Goal: Contribute content: Contribute content

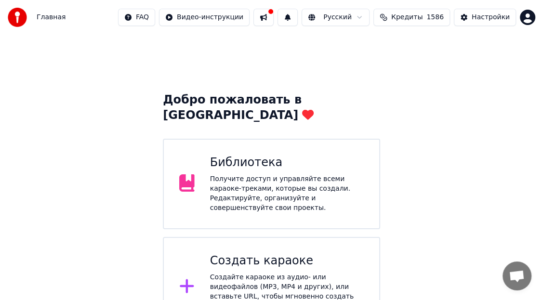
click at [244, 155] on div "Библиотека" at bounding box center [287, 162] width 154 height 15
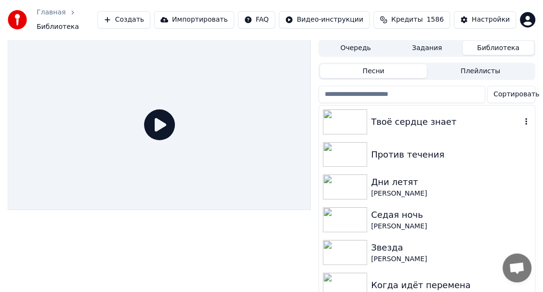
click at [443, 116] on div "Твоё сердце знает" at bounding box center [446, 121] width 150 height 13
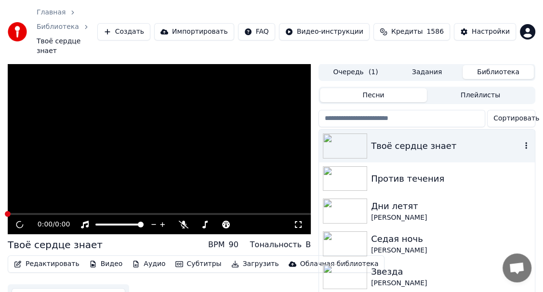
click at [443, 139] on div "Твоё сердце знает" at bounding box center [446, 145] width 150 height 13
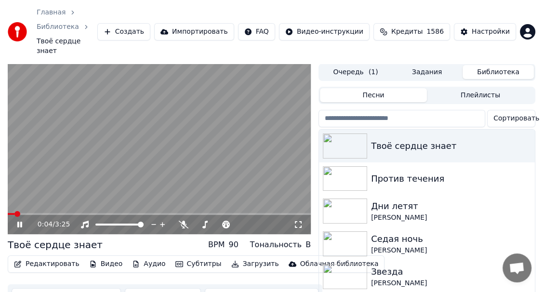
click at [298, 221] on icon at bounding box center [298, 225] width 10 height 8
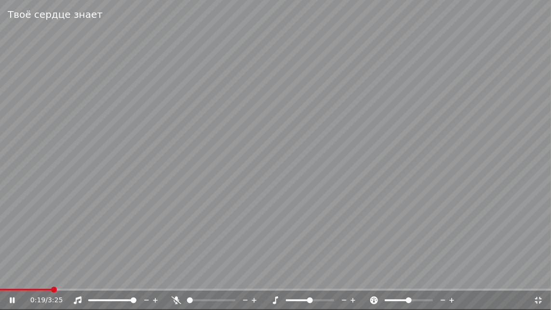
click at [538, 300] on icon at bounding box center [538, 300] width 10 height 8
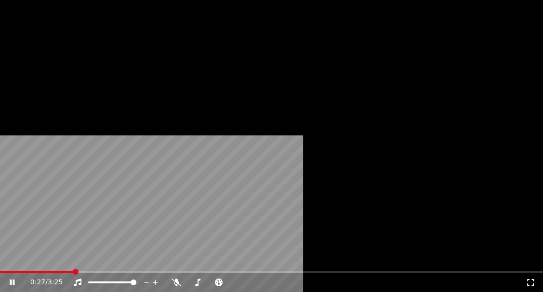
click at [521, 142] on icon "button" at bounding box center [526, 146] width 10 height 8
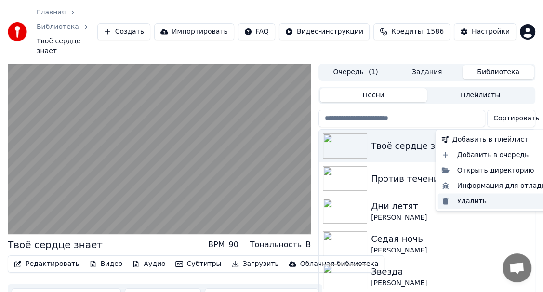
click at [473, 200] on div "Удалить" at bounding box center [496, 200] width 116 height 15
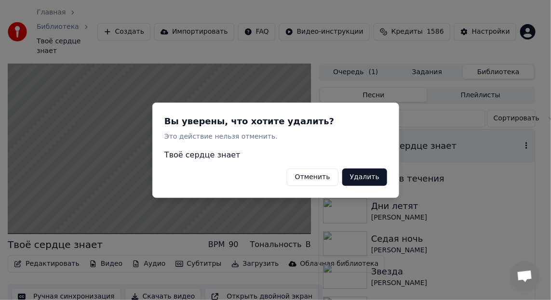
click at [369, 177] on button "Удалить" at bounding box center [364, 176] width 45 height 17
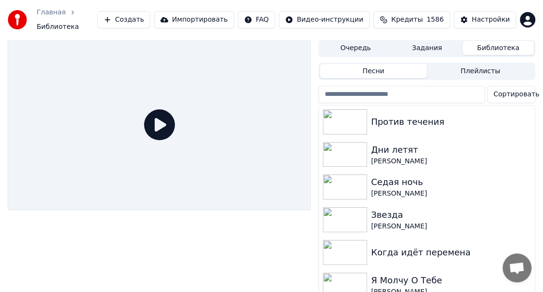
click at [150, 16] on button "Создать" at bounding box center [123, 19] width 53 height 17
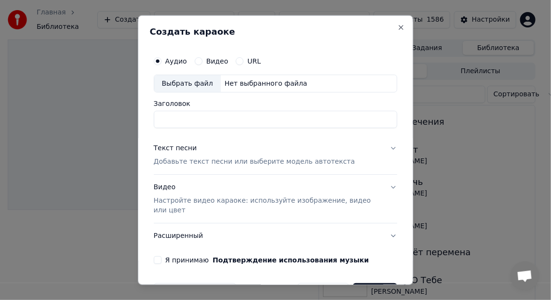
click at [171, 81] on div "Выбрать файл" at bounding box center [187, 83] width 66 height 17
click at [220, 118] on input "**********" at bounding box center [276, 119] width 244 height 17
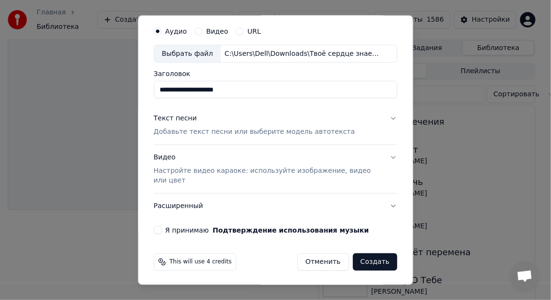
type input "**********"
click at [172, 117] on div "Текст песни" at bounding box center [175, 119] width 43 height 10
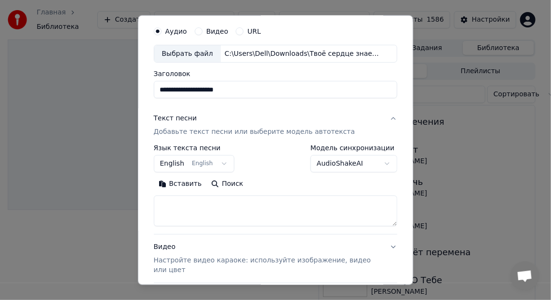
click at [179, 182] on button "Вставить" at bounding box center [180, 183] width 53 height 15
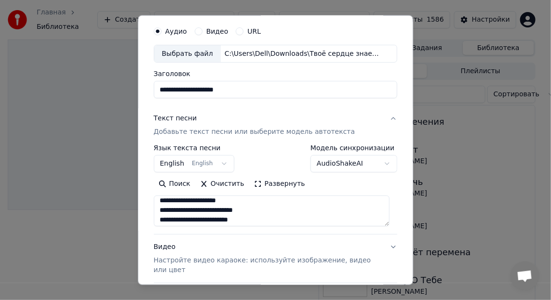
scroll to position [385, 0]
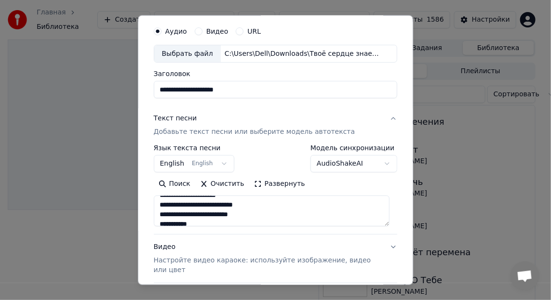
type textarea "**********"
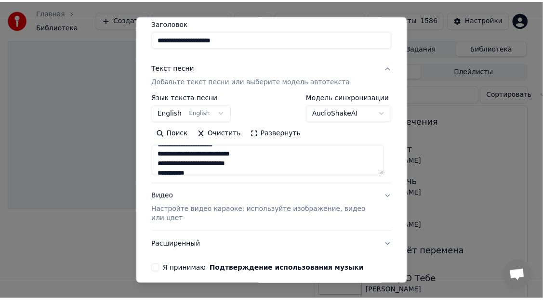
scroll to position [119, 0]
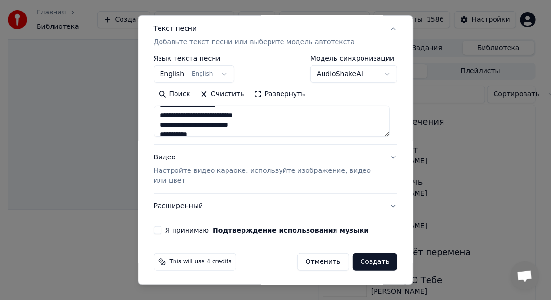
click at [155, 229] on button "Я принимаю Подтверждение использования музыки" at bounding box center [158, 230] width 8 height 8
click at [373, 261] on button "Создать" at bounding box center [375, 261] width 44 height 17
select select "**"
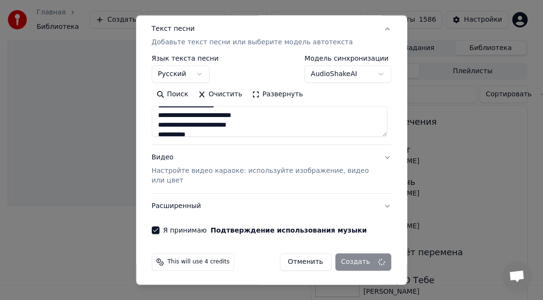
type textarea "**********"
select select
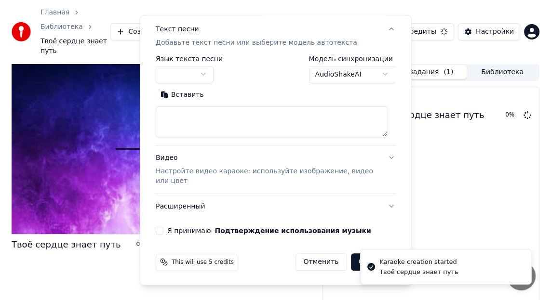
scroll to position [0, 0]
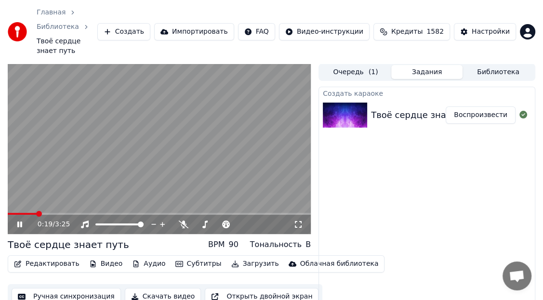
click at [11, 213] on span at bounding box center [22, 214] width 29 height 2
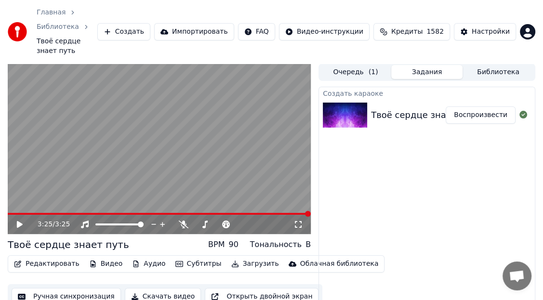
click at [156, 288] on button "Скачать видео" at bounding box center [163, 296] width 77 height 17
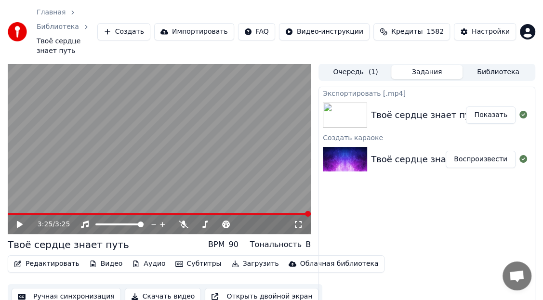
click at [496, 106] on button "Показать" at bounding box center [491, 114] width 50 height 17
click at [150, 23] on button "Создать" at bounding box center [123, 31] width 53 height 17
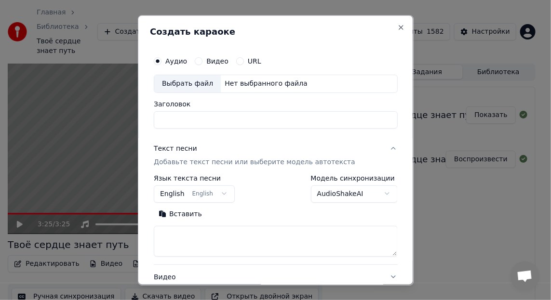
click at [172, 85] on div "Выбрать файл" at bounding box center [187, 83] width 66 height 17
type input "**********"
click at [182, 213] on button "Вставить" at bounding box center [180, 213] width 53 height 15
type textarea "**********"
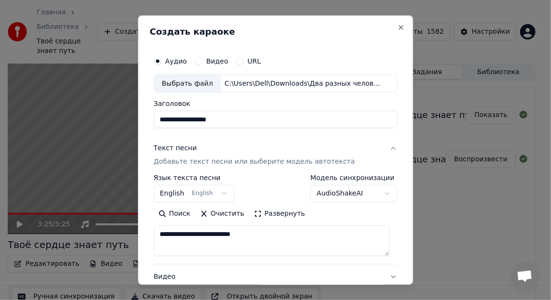
drag, startPoint x: 265, startPoint y: 231, endPoint x: 158, endPoint y: 229, distance: 107.9
click at [158, 229] on textarea "**********" at bounding box center [272, 240] width 236 height 31
click at [183, 212] on button "Вставить" at bounding box center [180, 213] width 53 height 15
type textarea "**********"
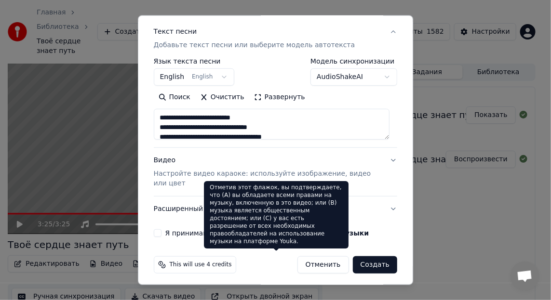
scroll to position [119, 0]
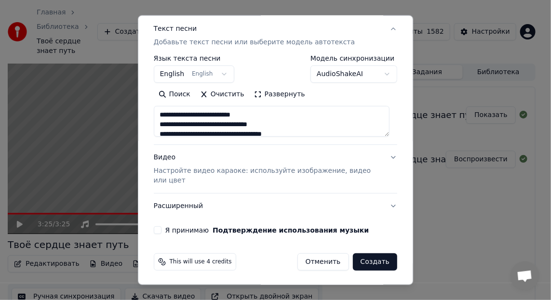
click at [157, 227] on button "Я принимаю Подтверждение использования музыки" at bounding box center [158, 230] width 8 height 8
click at [375, 263] on button "Создать" at bounding box center [375, 261] width 44 height 17
select select "**"
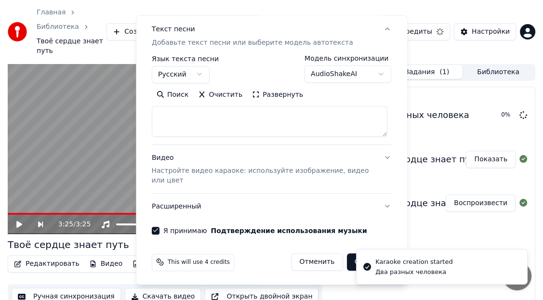
select select
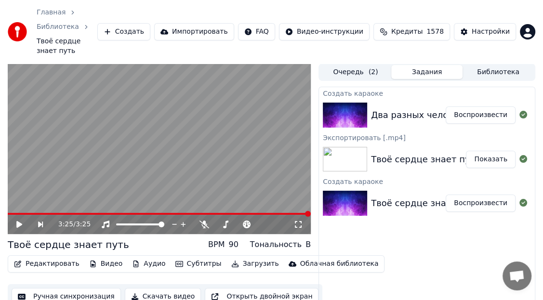
click at [150, 23] on button "Создать" at bounding box center [123, 31] width 53 height 17
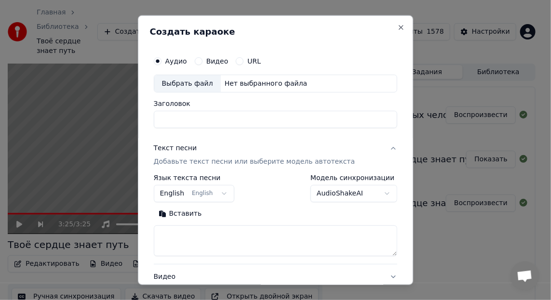
click at [182, 211] on button "Вставить" at bounding box center [180, 213] width 53 height 15
type textarea "**********"
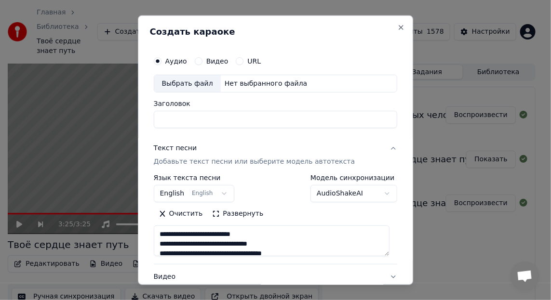
click at [175, 80] on div "Выбрать файл" at bounding box center [187, 83] width 66 height 17
type input "**********"
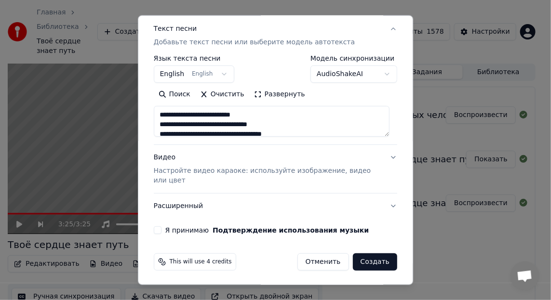
click at [157, 227] on button "Я принимаю Подтверждение использования музыки" at bounding box center [158, 230] width 8 height 8
click at [368, 261] on button "Создать" at bounding box center [375, 261] width 44 height 17
select select "**"
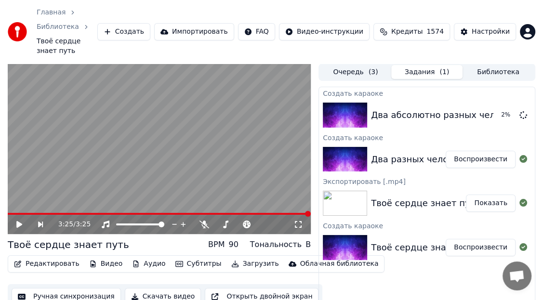
click at [392, 153] on div "Два разных человека" at bounding box center [420, 159] width 98 height 13
click at [464, 151] on button "Воспроизвести" at bounding box center [481, 159] width 70 height 17
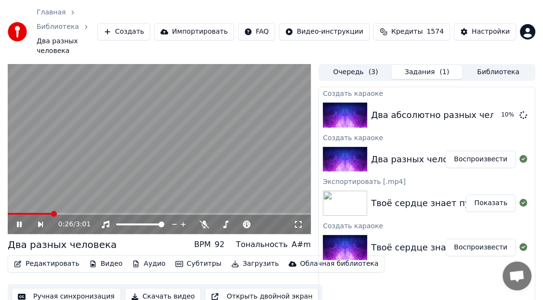
click at [19, 221] on icon at bounding box center [25, 225] width 21 height 8
click at [485, 106] on button "Воспроизвести" at bounding box center [481, 114] width 70 height 17
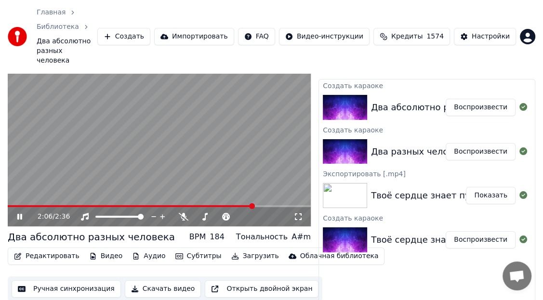
scroll to position [27, 0]
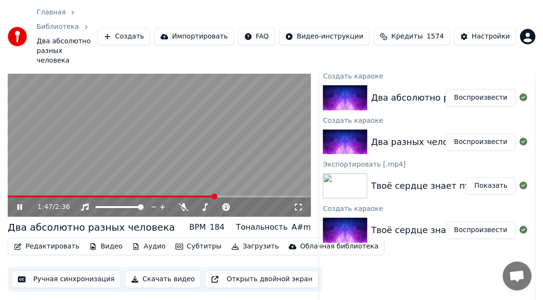
click at [215, 196] on span at bounding box center [112, 197] width 208 height 2
click at [296, 203] on icon at bounding box center [298, 207] width 10 height 8
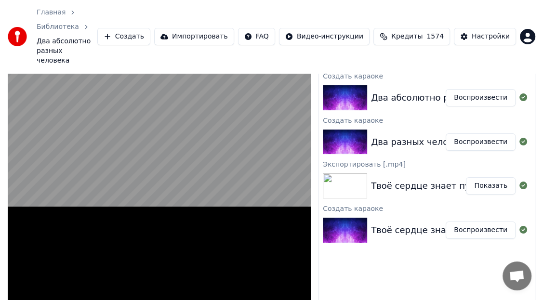
scroll to position [26, 0]
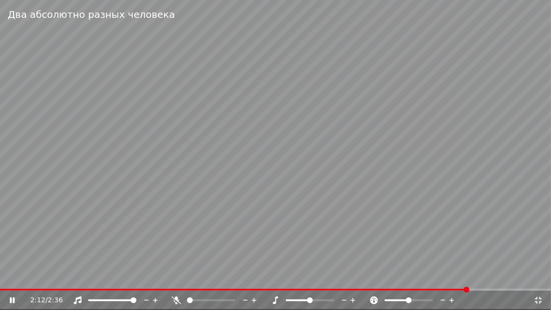
click at [539, 300] on icon at bounding box center [538, 300] width 7 height 7
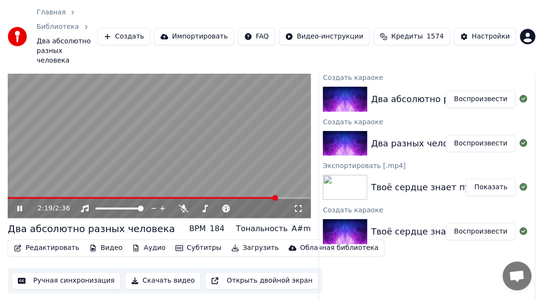
click at [18, 206] on icon at bounding box center [19, 209] width 5 height 6
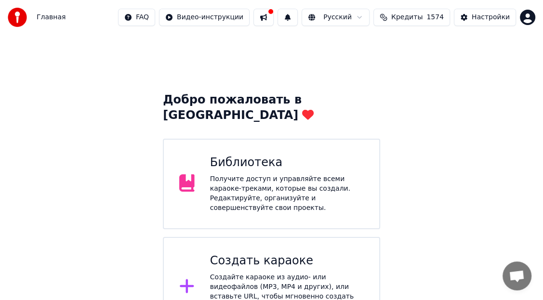
click at [242, 155] on div "Библиотека" at bounding box center [287, 162] width 154 height 15
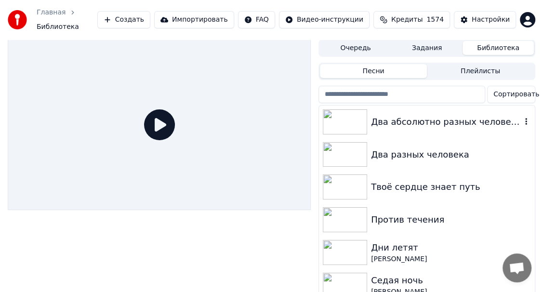
click at [521, 118] on icon "button" at bounding box center [526, 122] width 10 height 8
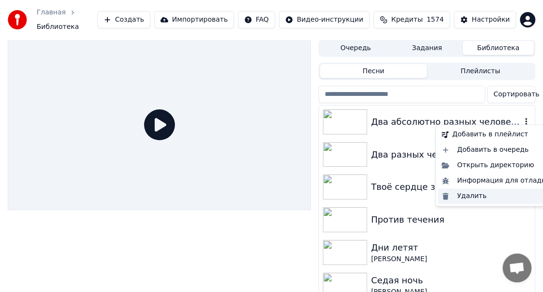
click at [472, 195] on div "Удалить" at bounding box center [496, 195] width 116 height 15
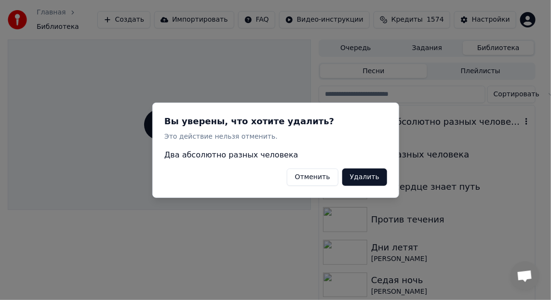
click at [362, 177] on button "Удалить" at bounding box center [364, 176] width 45 height 17
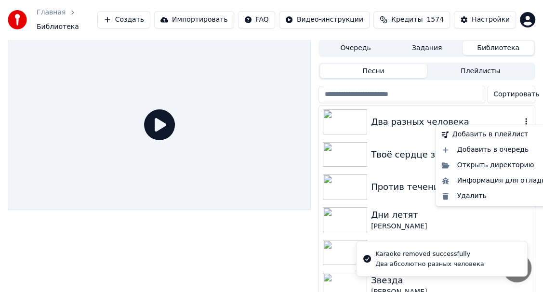
click at [521, 118] on icon "button" at bounding box center [526, 122] width 10 height 8
click at [465, 195] on div "Удалить" at bounding box center [496, 195] width 116 height 15
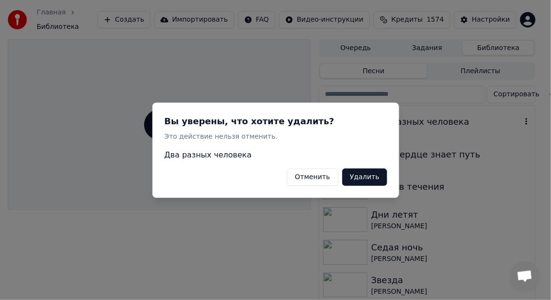
click at [366, 175] on button "Удалить" at bounding box center [364, 176] width 45 height 17
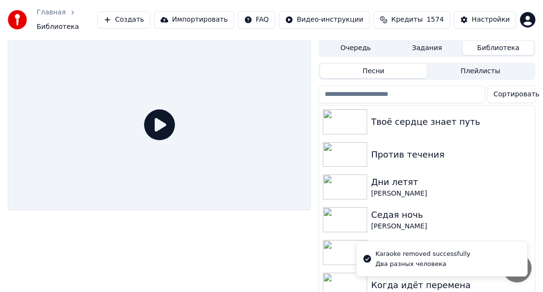
click at [150, 14] on button "Создать" at bounding box center [123, 19] width 53 height 17
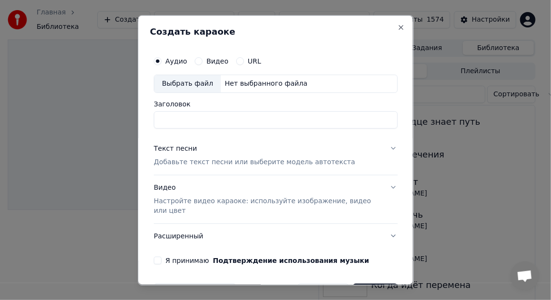
click at [170, 80] on div "Выбрать файл" at bounding box center [187, 83] width 66 height 17
type input "**********"
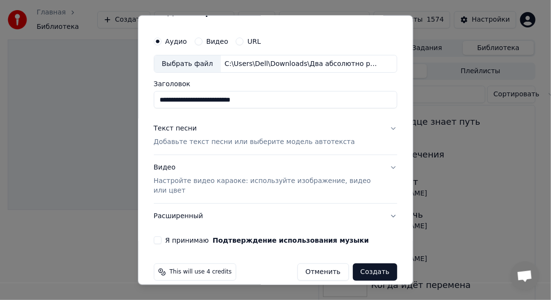
scroll to position [30, 0]
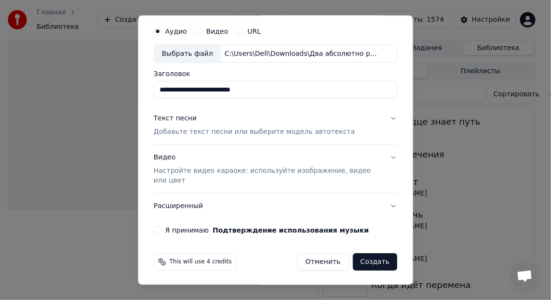
click at [156, 226] on button "Я принимаю Подтверждение использования музыки" at bounding box center [158, 230] width 8 height 8
click at [166, 116] on div "Текст песни" at bounding box center [175, 119] width 43 height 10
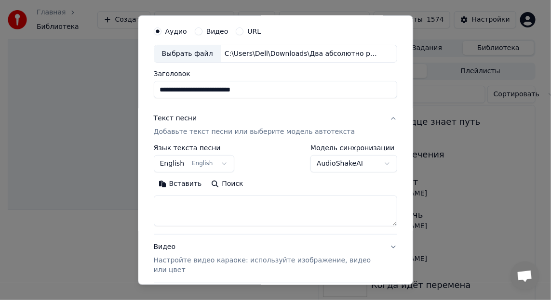
click at [177, 182] on button "Вставить" at bounding box center [180, 183] width 53 height 15
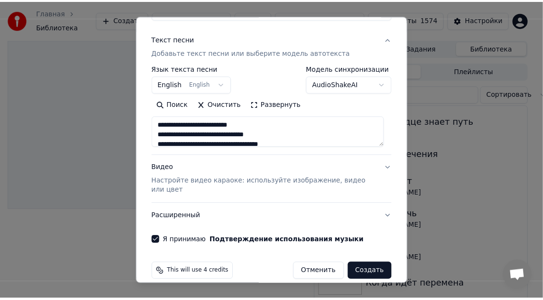
scroll to position [119, 0]
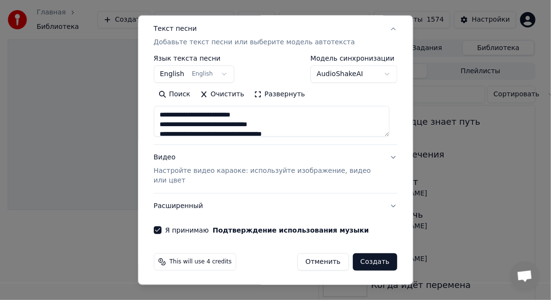
type textarea "**********"
click at [375, 261] on button "Создать" at bounding box center [375, 261] width 44 height 17
select select "**"
type textarea "**********"
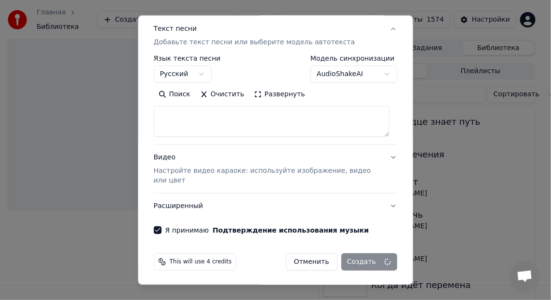
select select
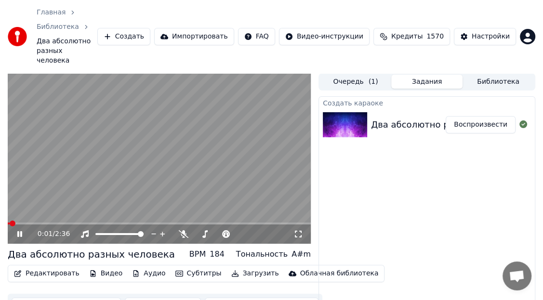
click at [10, 223] on span at bounding box center [9, 224] width 2 height 2
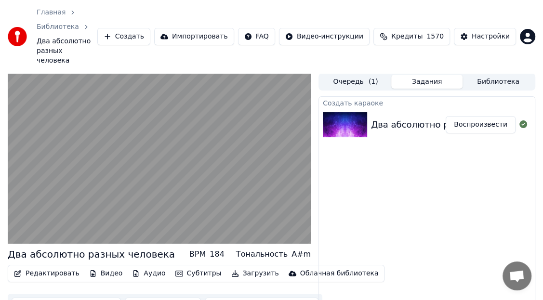
click at [48, 267] on button "Редактировать" at bounding box center [46, 273] width 73 height 13
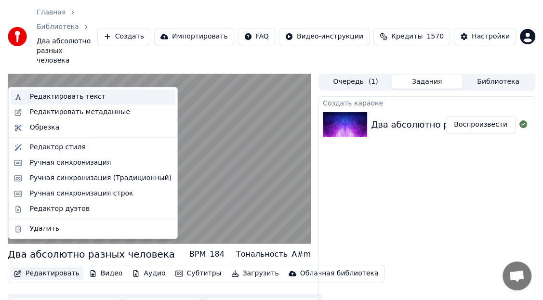
click at [56, 92] on div "Редактировать текст" at bounding box center [68, 97] width 76 height 10
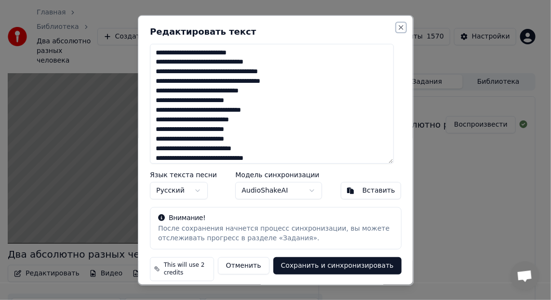
click at [397, 24] on button "Close" at bounding box center [401, 27] width 8 height 8
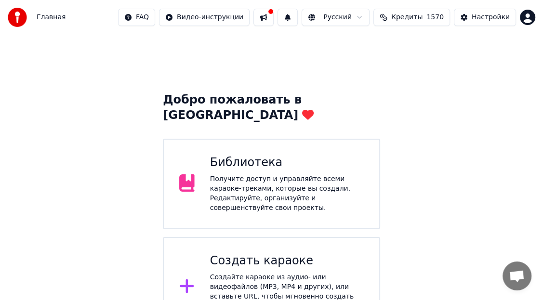
click at [237, 155] on div "Библиотека" at bounding box center [287, 162] width 154 height 15
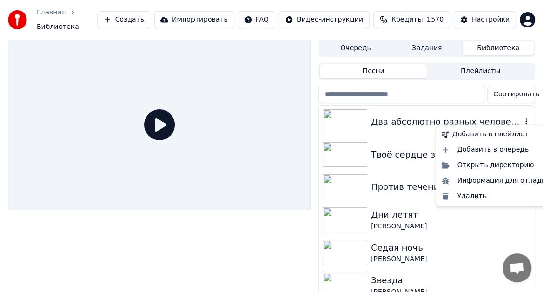
click at [521, 118] on icon "button" at bounding box center [526, 122] width 10 height 8
click at [468, 195] on div "Удалить" at bounding box center [496, 195] width 116 height 15
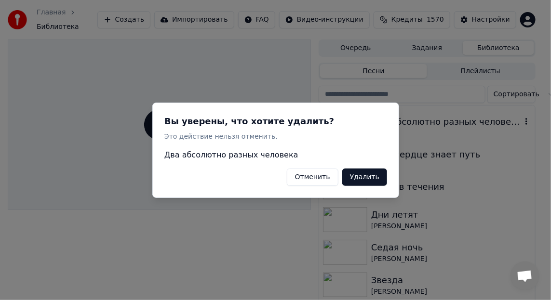
click at [362, 176] on button "Удалить" at bounding box center [364, 176] width 45 height 17
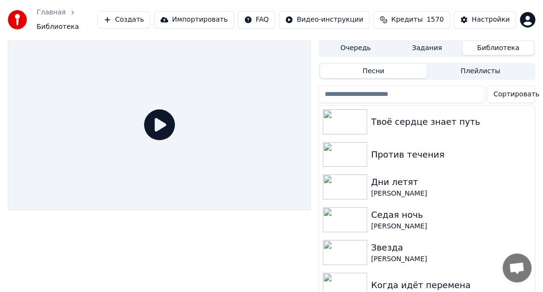
click at [150, 18] on button "Создать" at bounding box center [123, 19] width 53 height 17
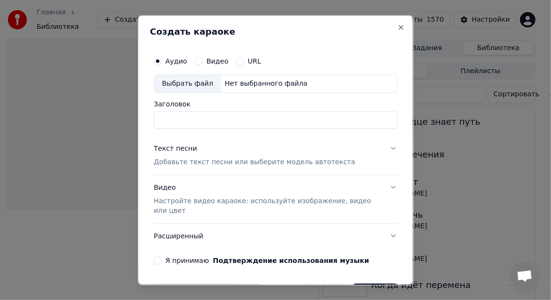
click at [171, 85] on div "Выбрать файл" at bounding box center [187, 83] width 66 height 17
type input "**********"
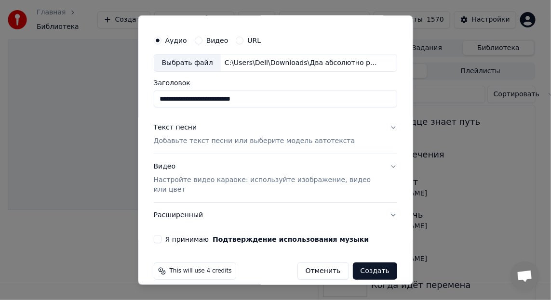
scroll to position [30, 0]
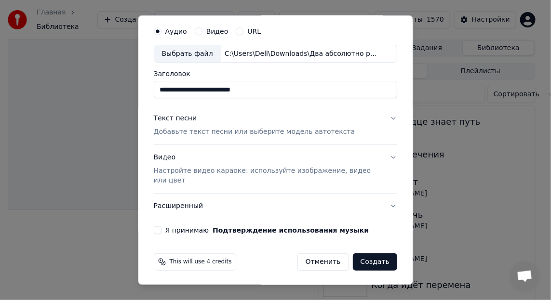
click at [171, 116] on div "Текст песни" at bounding box center [175, 119] width 43 height 10
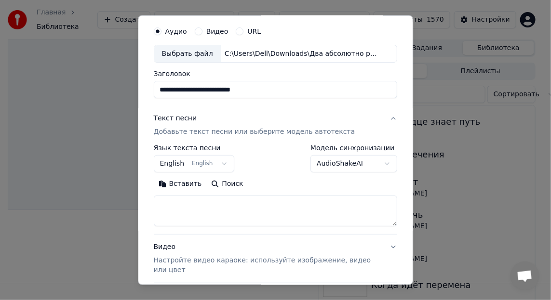
click at [183, 183] on button "Вставить" at bounding box center [180, 183] width 53 height 15
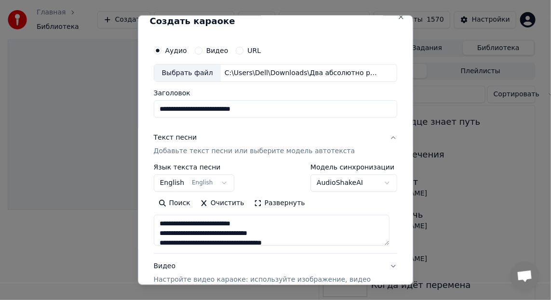
scroll to position [0, 0]
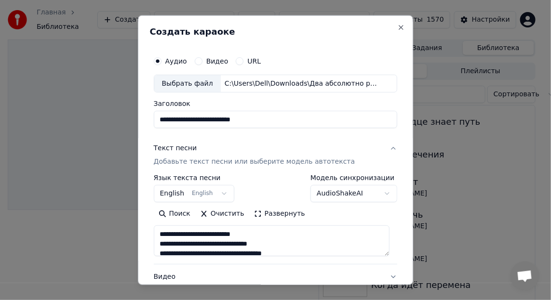
type textarea "**********"
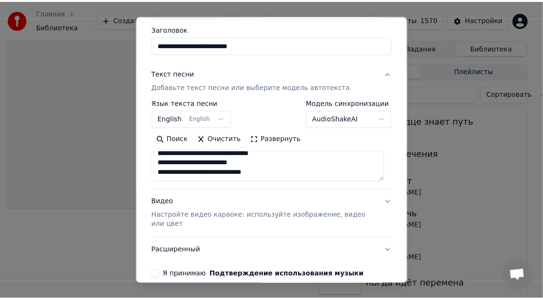
scroll to position [119, 0]
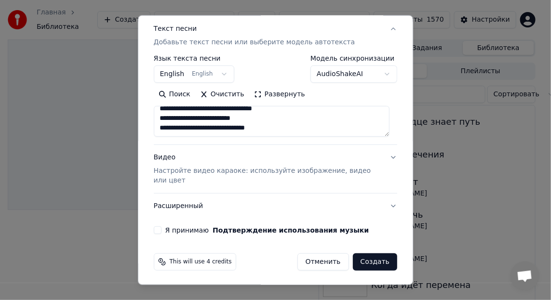
click at [158, 229] on button "Я принимаю Подтверждение использования музыки" at bounding box center [158, 230] width 8 height 8
click at [361, 263] on button "Создать" at bounding box center [375, 261] width 44 height 17
select select "**"
type textarea "**********"
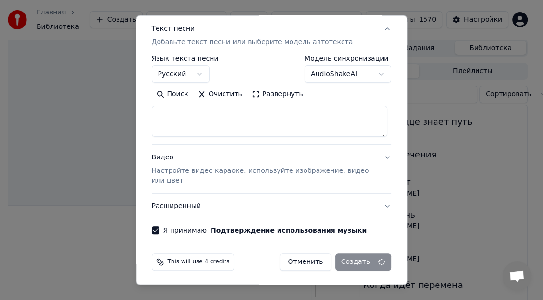
select select
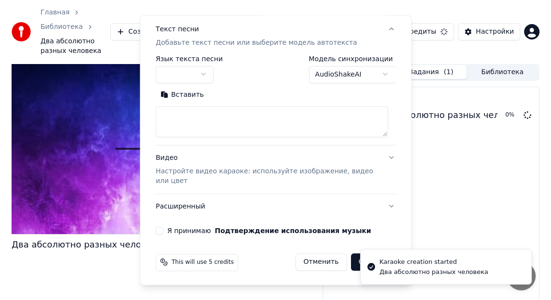
scroll to position [0, 0]
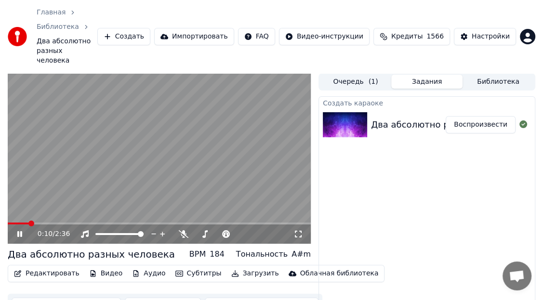
click at [297, 230] on icon at bounding box center [298, 234] width 10 height 8
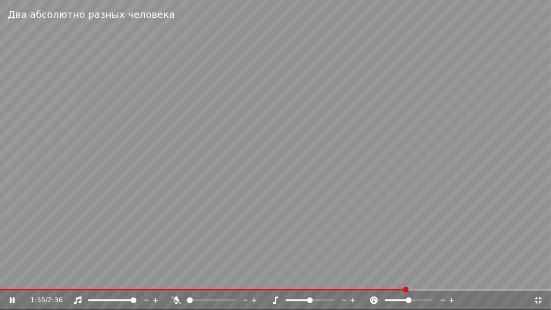
click at [538, 300] on icon at bounding box center [538, 300] width 10 height 8
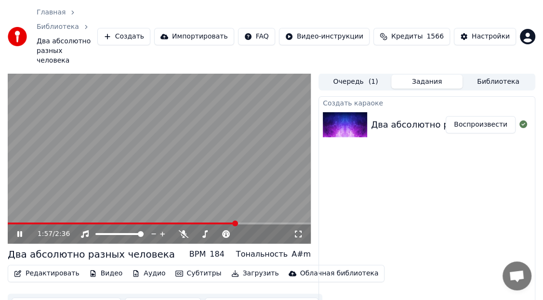
click at [18, 231] on icon at bounding box center [19, 234] width 5 height 6
click at [38, 267] on button "Редактировать" at bounding box center [46, 273] width 73 height 13
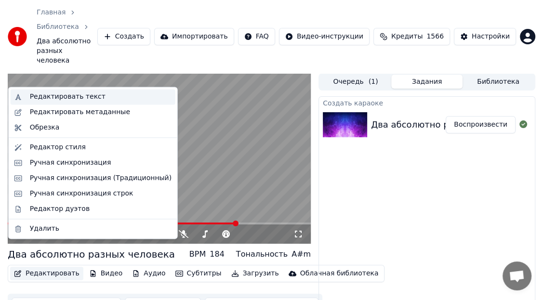
click at [44, 95] on div "Редактировать текст" at bounding box center [68, 97] width 76 height 10
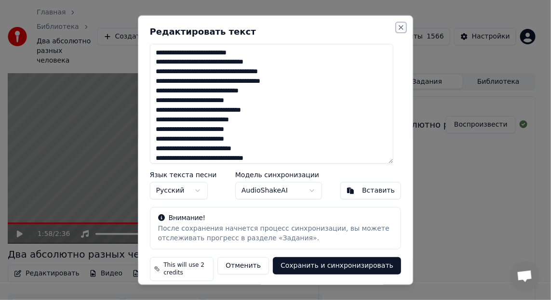
click at [397, 23] on button "Close" at bounding box center [401, 27] width 8 height 8
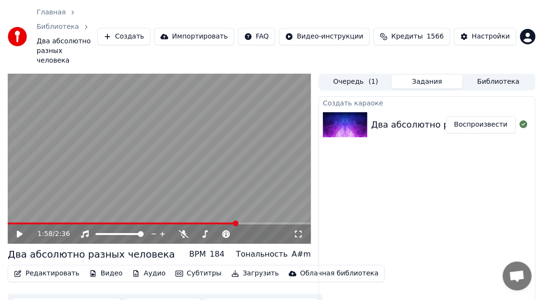
click at [12, 197] on video at bounding box center [159, 158] width 303 height 171
click at [11, 197] on video at bounding box center [159, 158] width 303 height 171
click at [253, 136] on video at bounding box center [159, 158] width 303 height 171
click at [8, 221] on span at bounding box center [11, 224] width 6 height 6
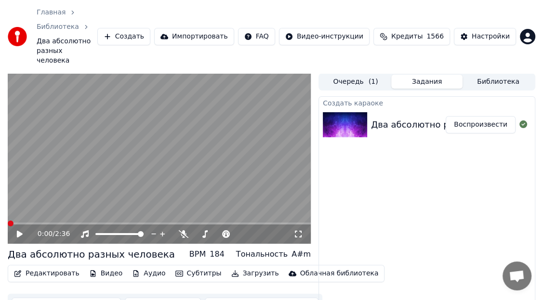
click at [20, 230] on icon at bounding box center [26, 234] width 22 height 8
click at [300, 230] on icon at bounding box center [298, 234] width 10 height 8
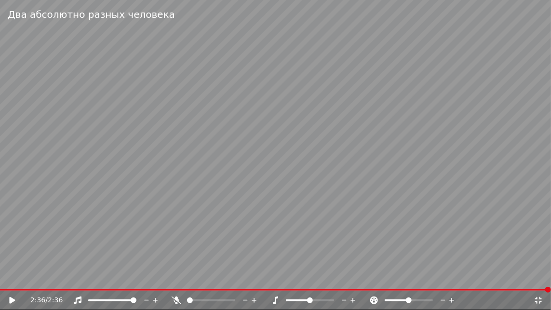
click at [538, 300] on icon at bounding box center [538, 300] width 10 height 8
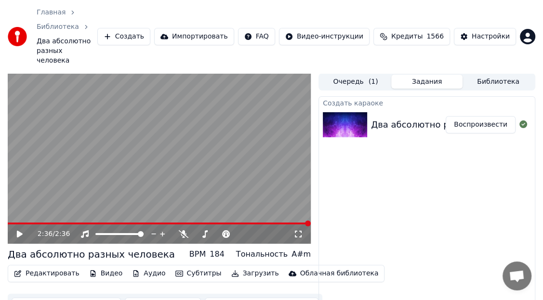
click at [155, 298] on button "Скачать видео" at bounding box center [163, 306] width 77 height 17
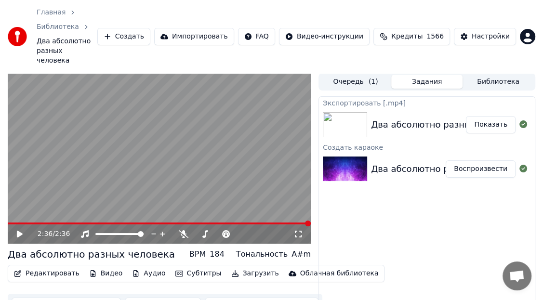
click at [494, 116] on button "Показать" at bounding box center [491, 124] width 50 height 17
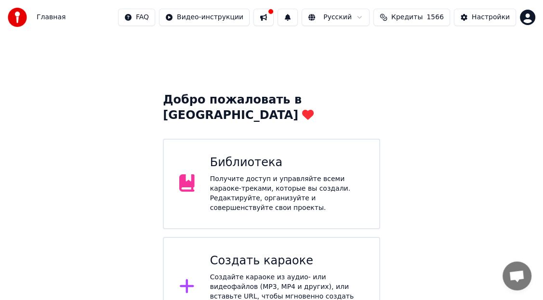
click at [253, 155] on div "Библиотека" at bounding box center [287, 162] width 154 height 15
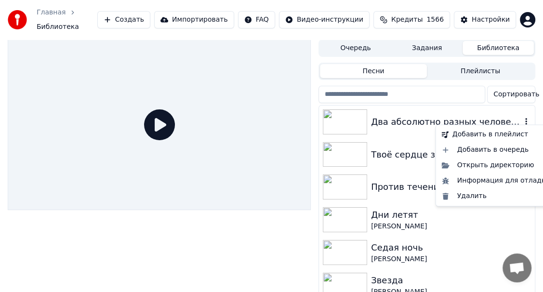
click at [521, 118] on icon "button" at bounding box center [526, 122] width 10 height 8
click at [473, 194] on div "Удалить" at bounding box center [496, 195] width 116 height 15
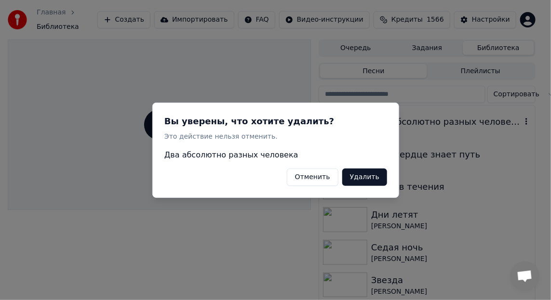
click at [366, 175] on button "Удалить" at bounding box center [364, 176] width 45 height 17
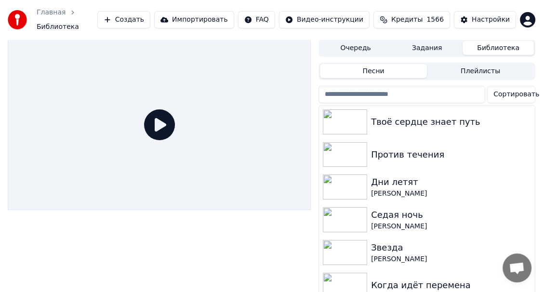
click at [150, 17] on button "Создать" at bounding box center [123, 19] width 53 height 17
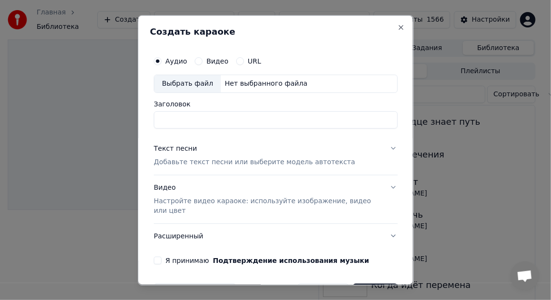
click at [179, 84] on div "Выбрать файл" at bounding box center [187, 83] width 66 height 17
type input "**********"
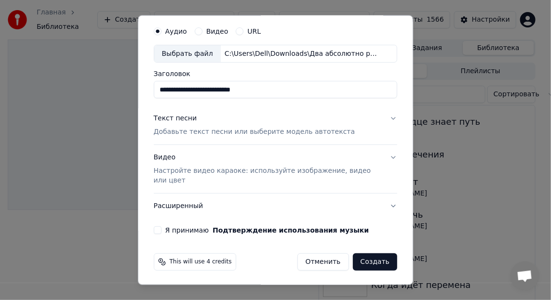
click at [169, 114] on div "Текст песни" at bounding box center [175, 119] width 43 height 10
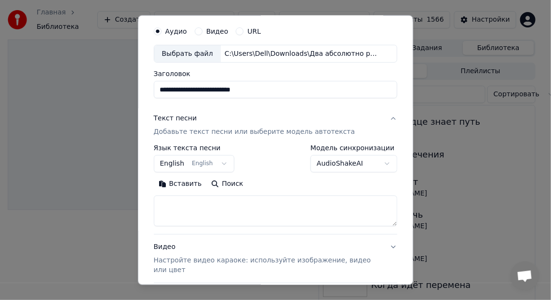
click at [180, 183] on button "Вставить" at bounding box center [180, 183] width 53 height 15
type textarea "**********"
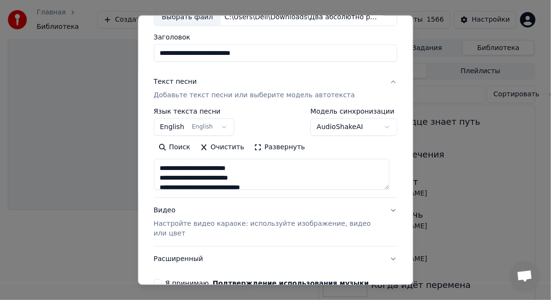
scroll to position [78, 0]
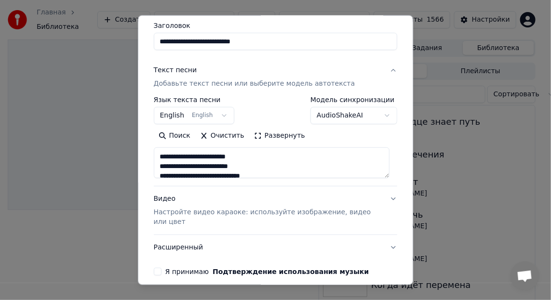
click at [152, 268] on div "**********" at bounding box center [275, 124] width 251 height 310
click at [155, 270] on button "Я принимаю Подтверждение использования музыки" at bounding box center [158, 272] width 8 height 8
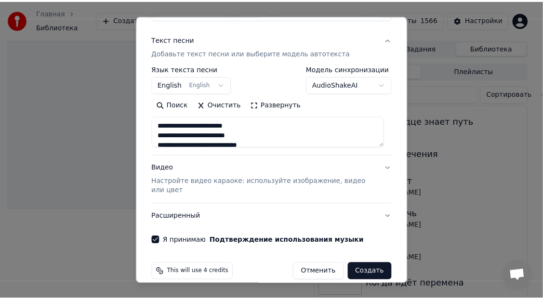
scroll to position [119, 0]
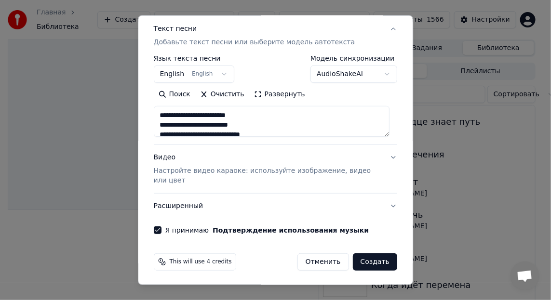
click at [370, 260] on button "Создать" at bounding box center [375, 261] width 44 height 17
select select "**"
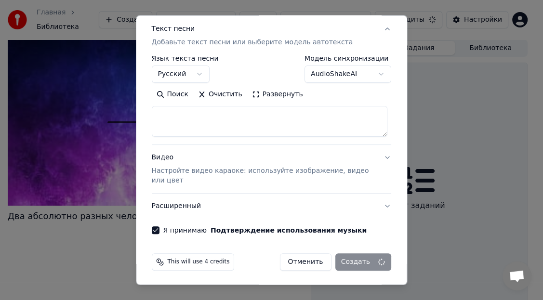
select select
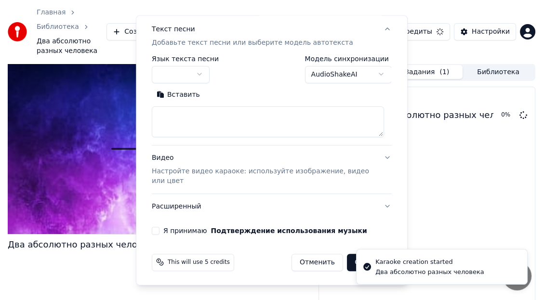
scroll to position [0, 0]
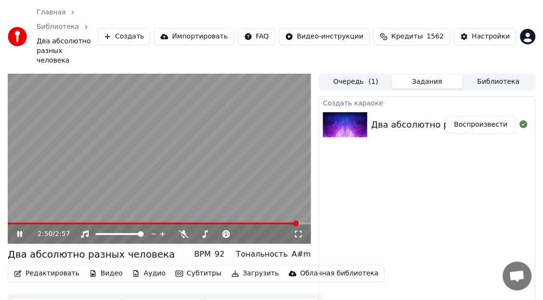
click at [184, 223] on span at bounding box center [153, 224] width 290 height 2
click at [298, 230] on icon at bounding box center [298, 234] width 10 height 8
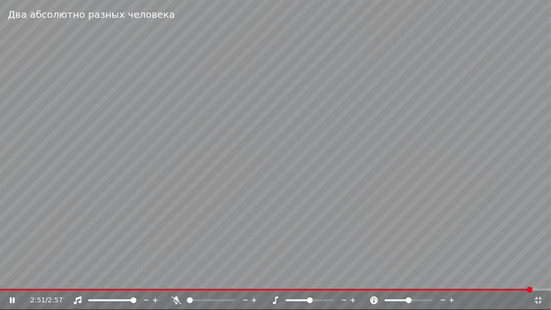
click at [539, 300] on icon at bounding box center [538, 300] width 7 height 7
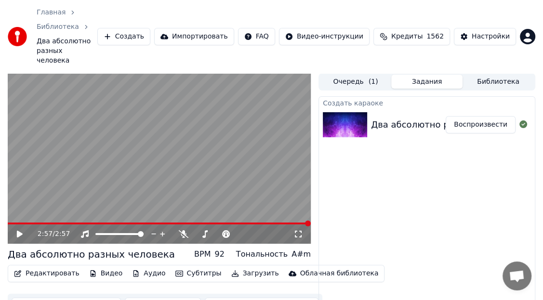
click at [146, 298] on button "Скачать видео" at bounding box center [163, 306] width 77 height 17
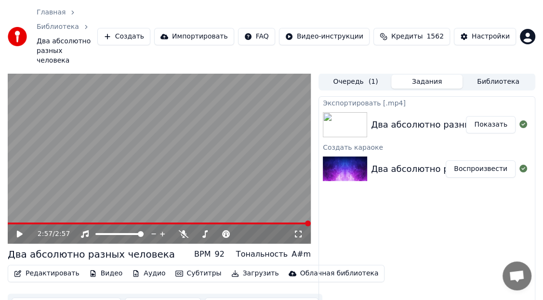
click at [496, 116] on button "Показать" at bounding box center [491, 124] width 50 height 17
